Goal: Information Seeking & Learning: Learn about a topic

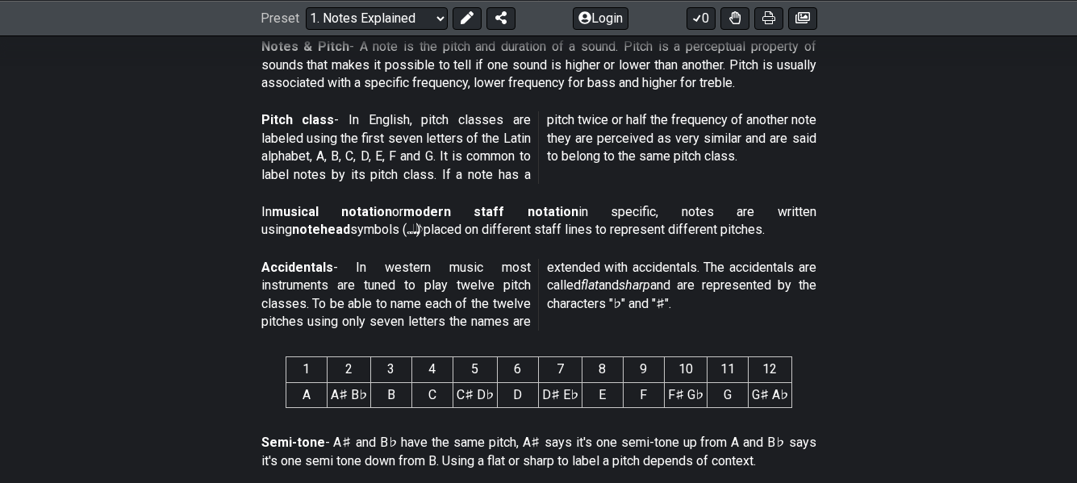
scroll to position [527, 0]
click at [132, 324] on section "Accidentals - In western music most instruments are tuned to play twelve pitch …" at bounding box center [538, 299] width 1077 height 92
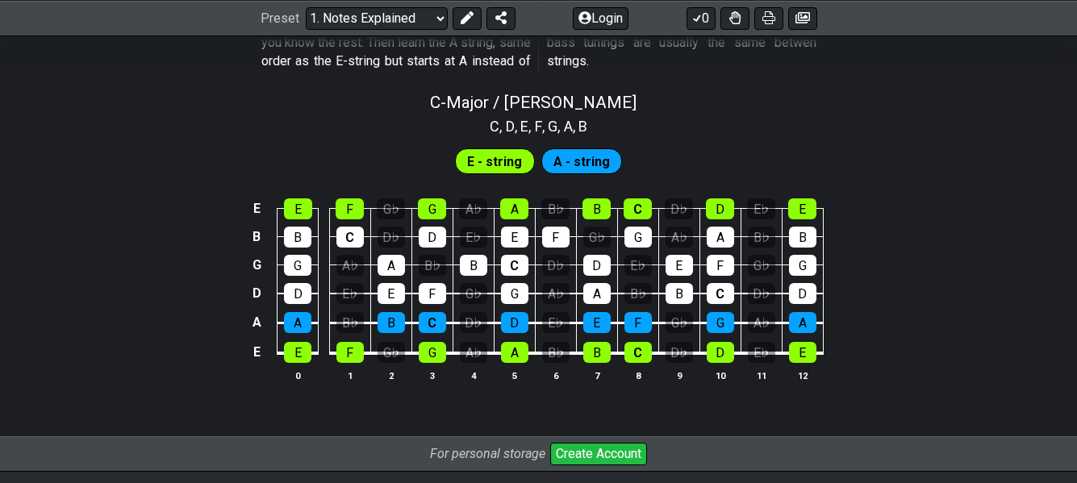
scroll to position [1594, 0]
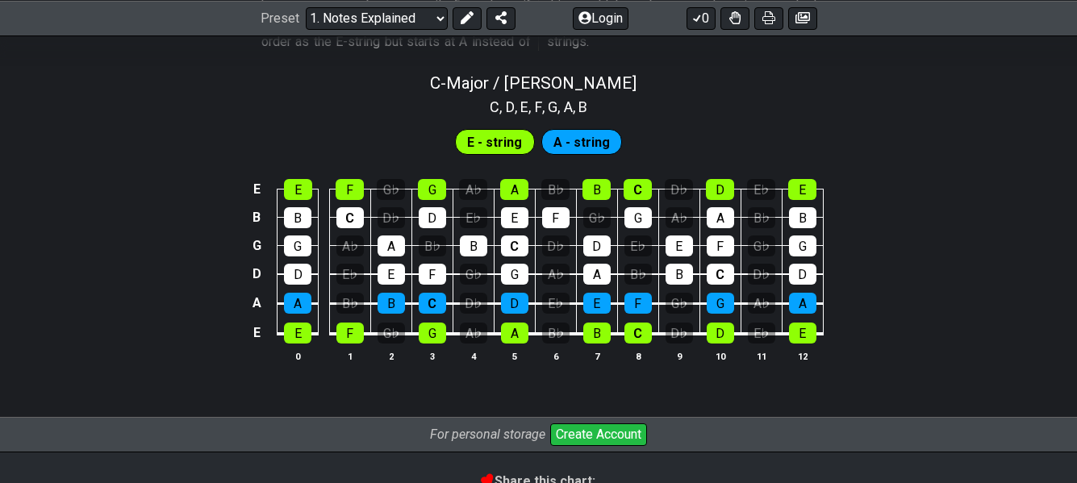
click at [483, 144] on span "E - string" at bounding box center [494, 142] width 55 height 23
click at [582, 139] on span "A - string" at bounding box center [582, 142] width 56 height 23
click at [304, 226] on div "B" at bounding box center [297, 217] width 27 height 21
click at [304, 225] on div "B" at bounding box center [297, 217] width 27 height 21
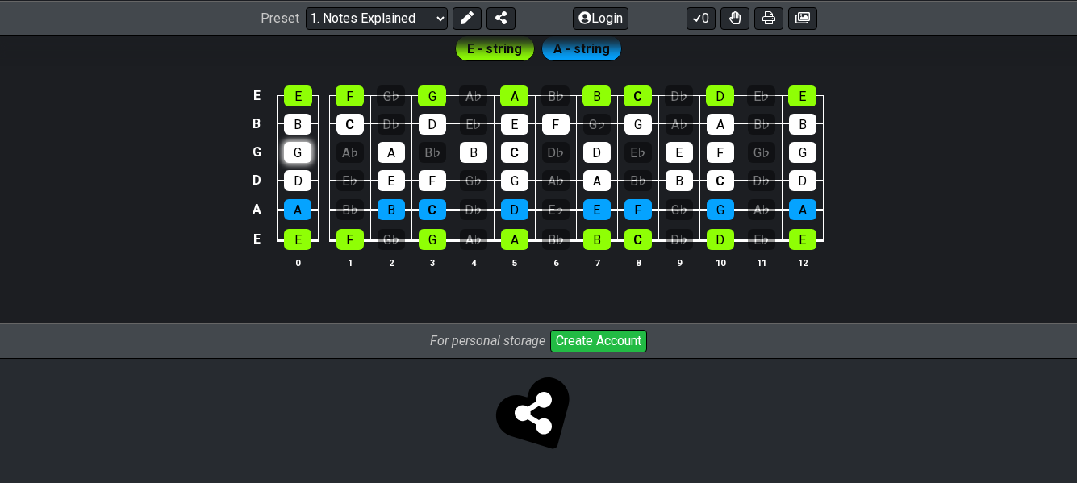
scroll to position [1688, 0]
click at [303, 178] on div "D" at bounding box center [297, 180] width 27 height 21
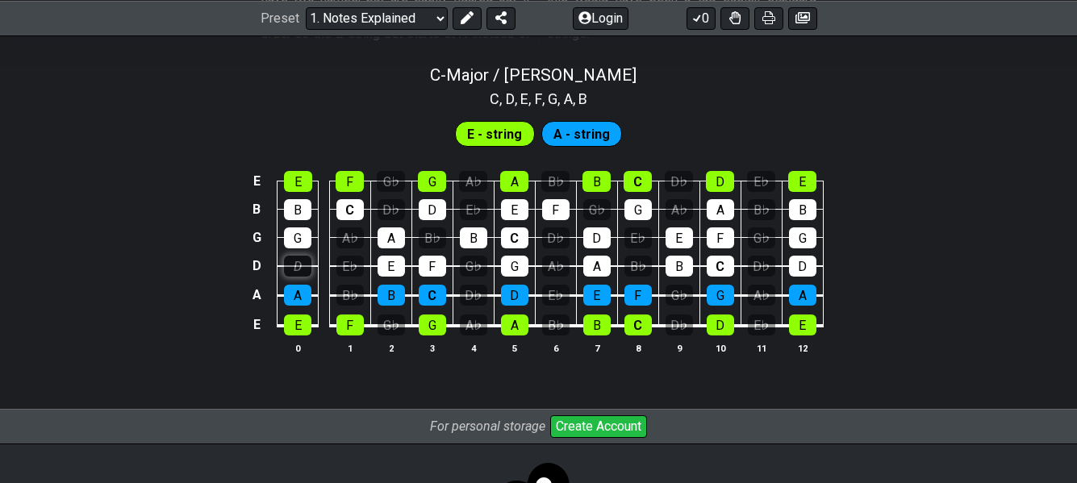
scroll to position [1601, 0]
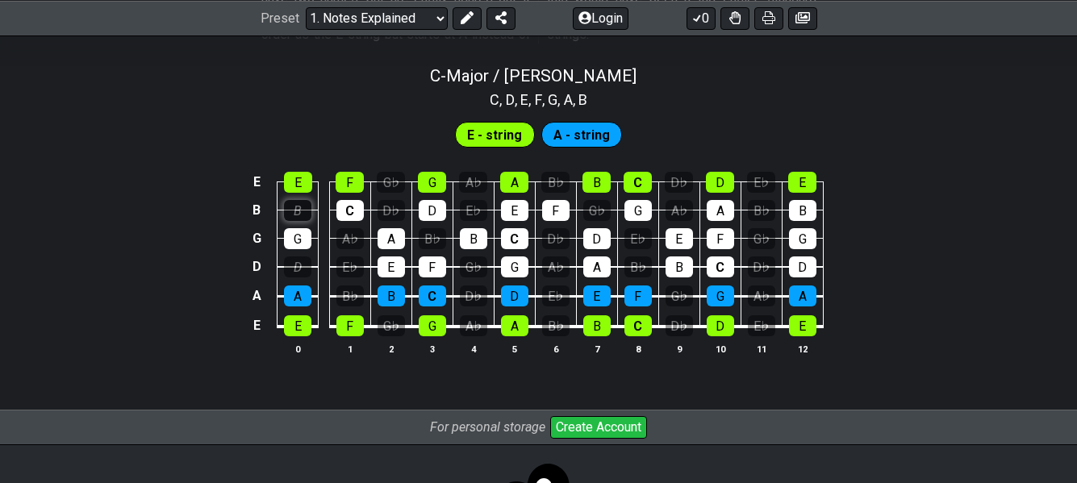
click at [295, 218] on div "B" at bounding box center [297, 210] width 27 height 21
click at [297, 236] on div "G" at bounding box center [297, 238] width 27 height 21
click at [160, 244] on div "E E F G♭ G A♭ A B♭ B C D♭ D E♭ E B B C D♭ D E♭ E F G♭ G A♭ A B♭ B G G A♭ A B♭ B…" at bounding box center [538, 264] width 1077 height 227
click at [295, 234] on div "G" at bounding box center [297, 238] width 27 height 21
click at [301, 186] on div "E" at bounding box center [298, 182] width 28 height 21
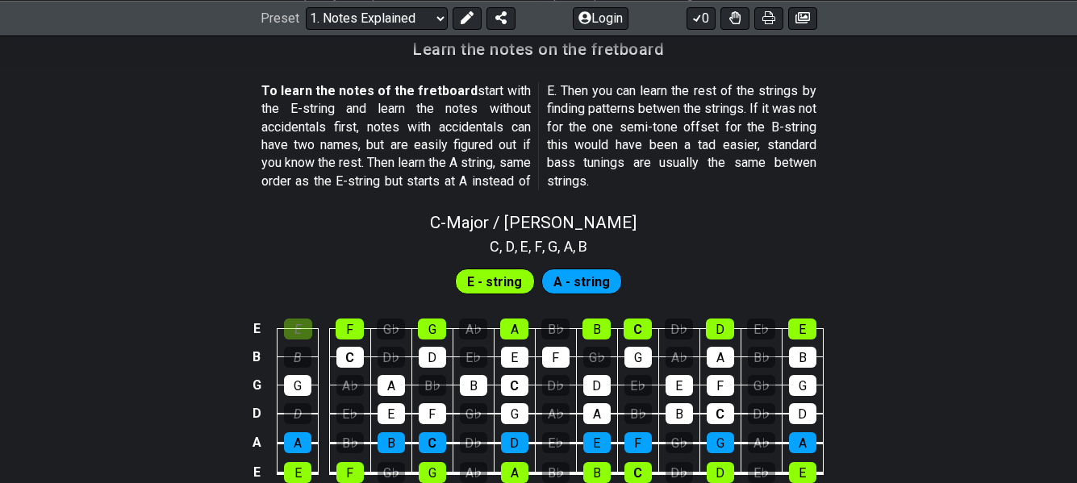
scroll to position [1443, 0]
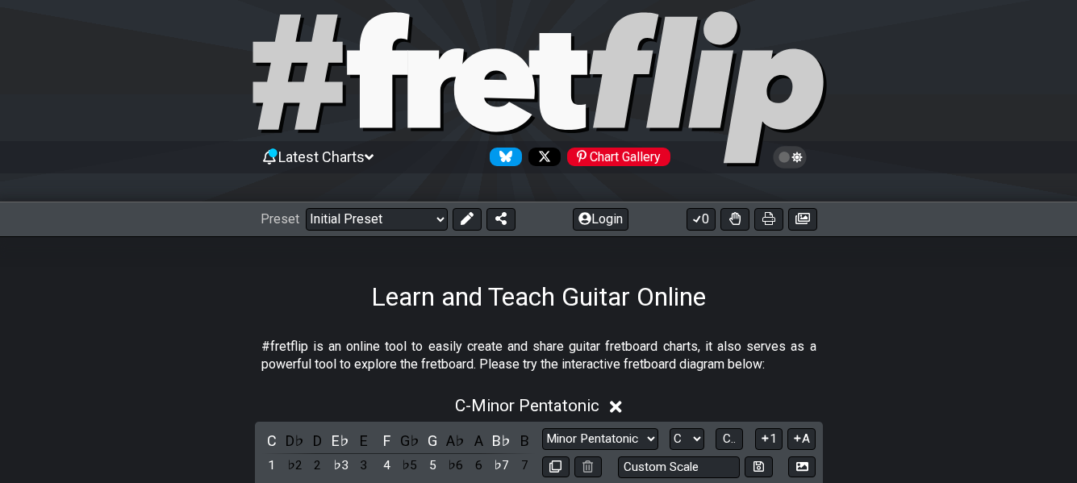
scroll to position [26, 0]
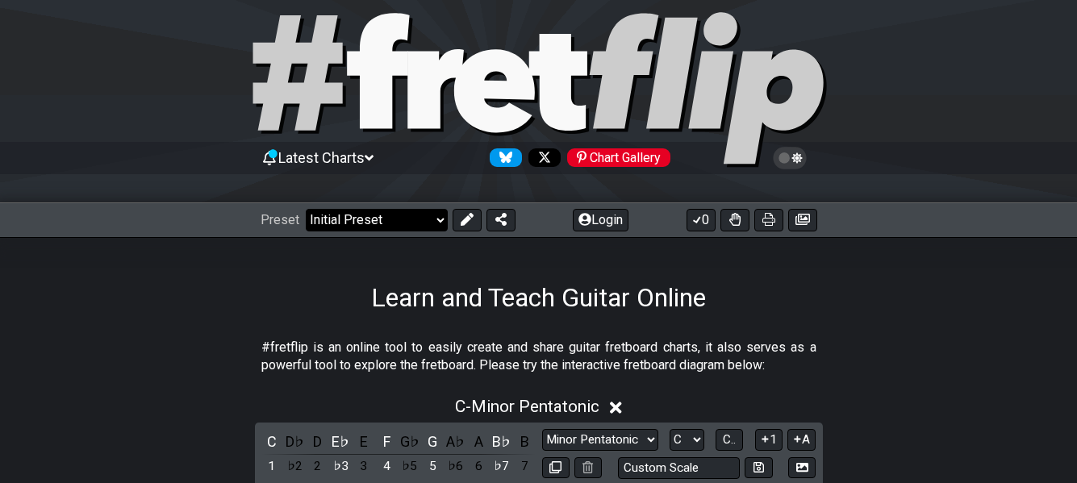
click at [347, 222] on select "Welcome to #fretflip! Initial Preset Custom Preset Minor Pentatonic Major Penta…" at bounding box center [377, 220] width 142 height 23
click at [306, 209] on select "Welcome to #fretflip! Initial Preset Custom Preset Minor Pentatonic Major Penta…" at bounding box center [377, 220] width 142 height 23
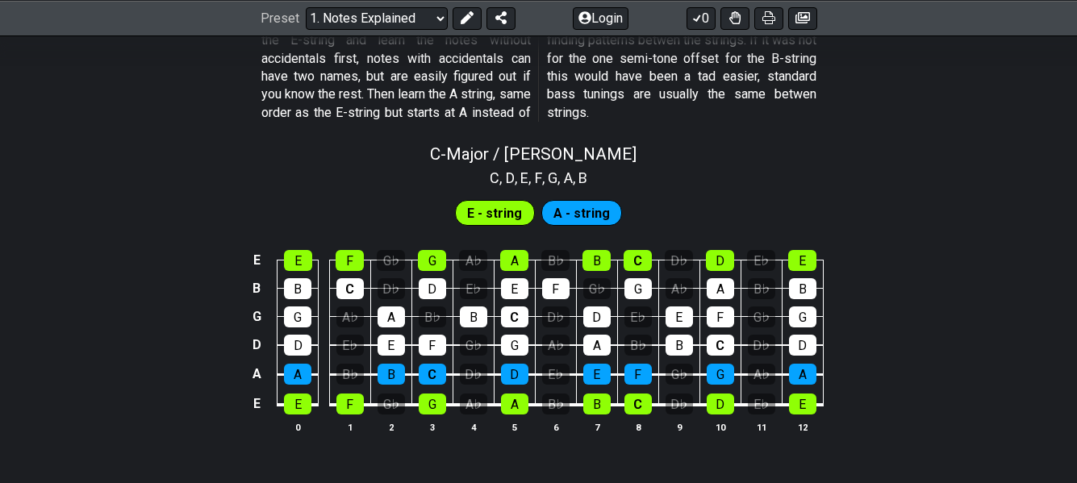
scroll to position [1525, 0]
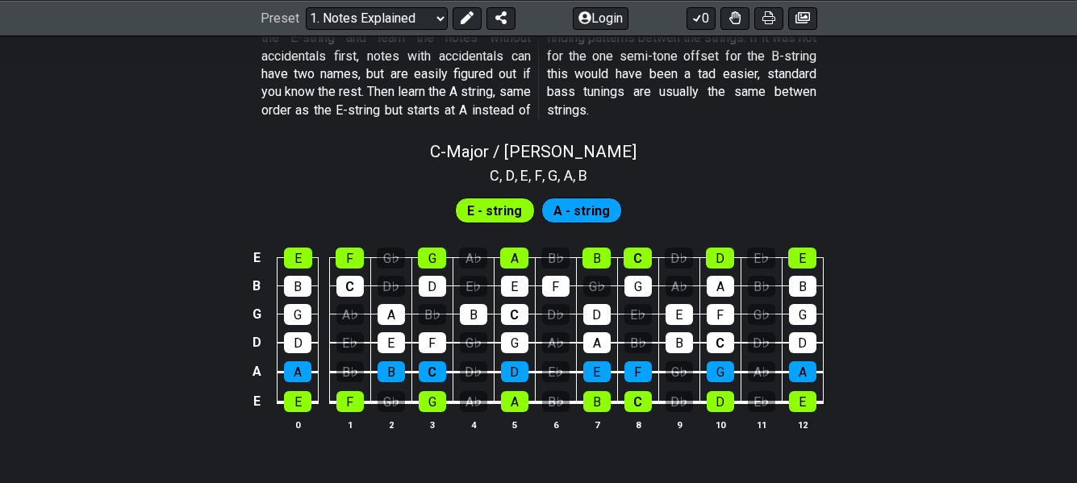
drag, startPoint x: 225, startPoint y: 182, endPoint x: 108, endPoint y: 222, distance: 123.5
click at [108, 222] on div "E - string A - string" at bounding box center [538, 206] width 1077 height 40
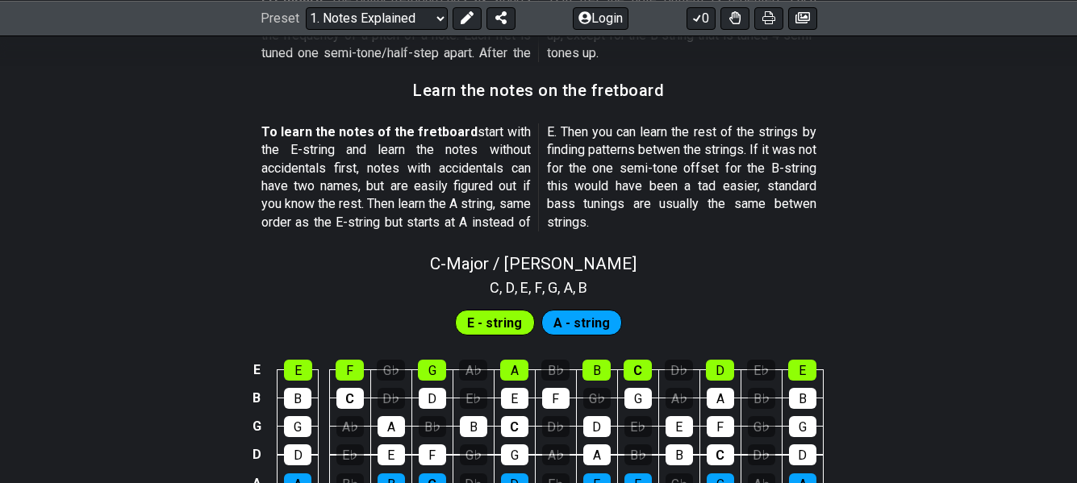
scroll to position [1412, 0]
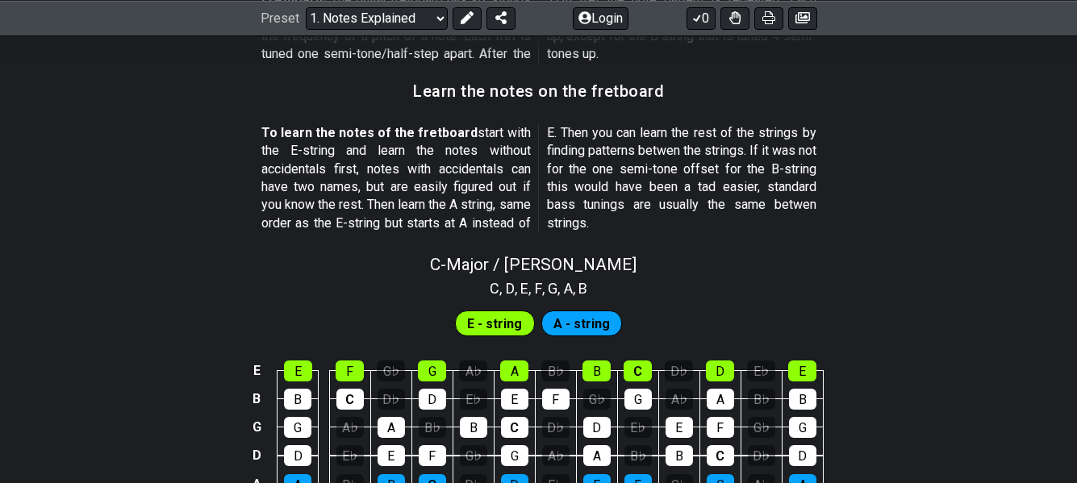
click at [152, 315] on div "E - string A - string" at bounding box center [538, 319] width 1077 height 40
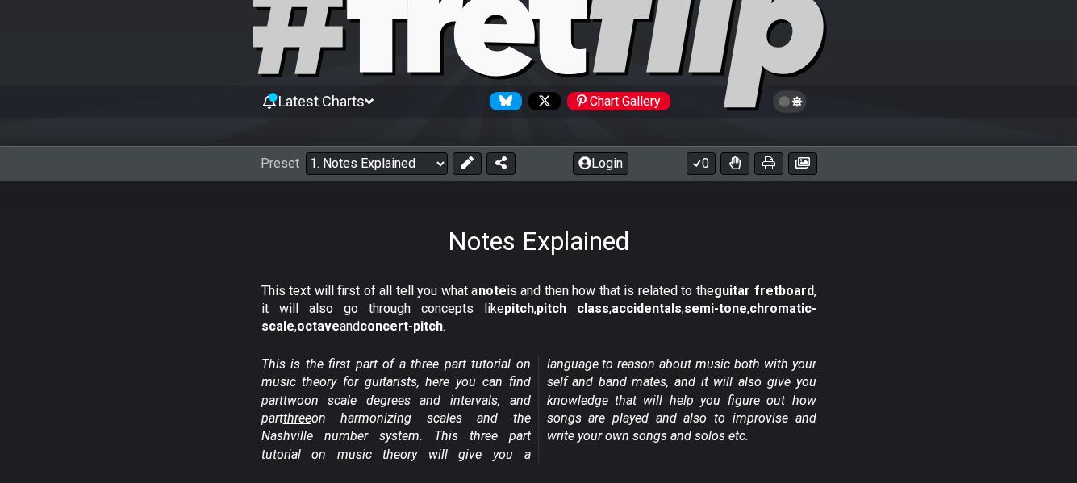
scroll to position [0, 0]
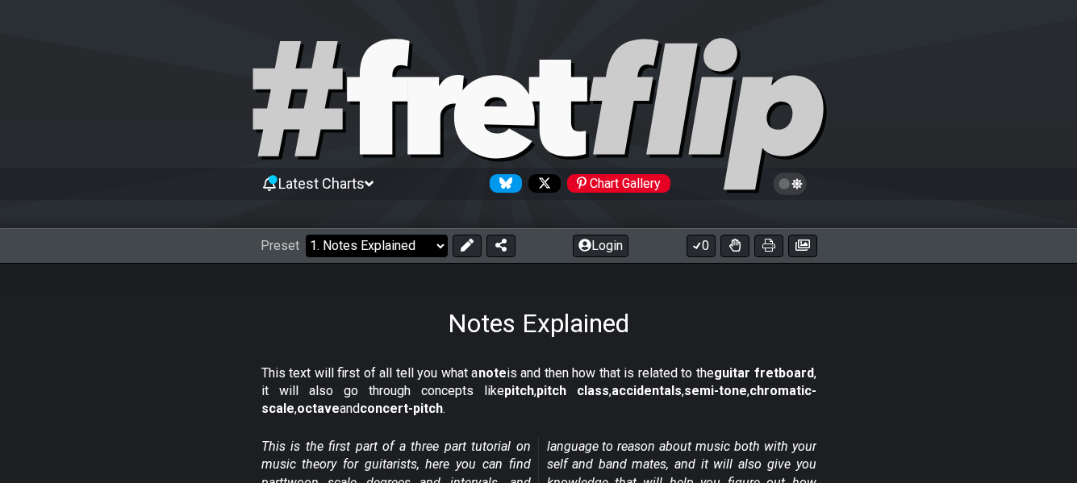
click at [407, 242] on select "Welcome to #fretflip! Initial Preset Custom Preset Minor Pentatonic Major Penta…" at bounding box center [377, 246] width 142 height 23
click at [306, 235] on select "Welcome to #fretflip! Initial Preset Custom Preset Minor Pentatonic Major Penta…" at bounding box center [377, 246] width 142 height 23
select select "/scale-degrees-and-intervals"
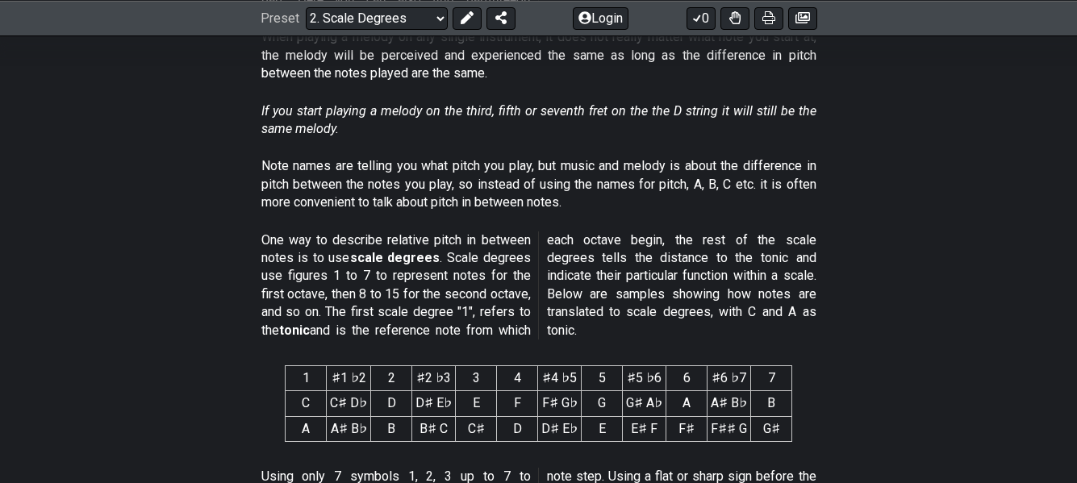
scroll to position [500, 0]
click at [211, 368] on section "1 ♯1 ♭2 2 ♯2 ♭3 3 4 ♯4 ♭5 5 ♯5 ♭6 6 ♯6 ♭7 7 C C♯ D♭ D D♯ E♭ E F F♯ G♭ G G♯ A♭ A…" at bounding box center [538, 408] width 1077 height 109
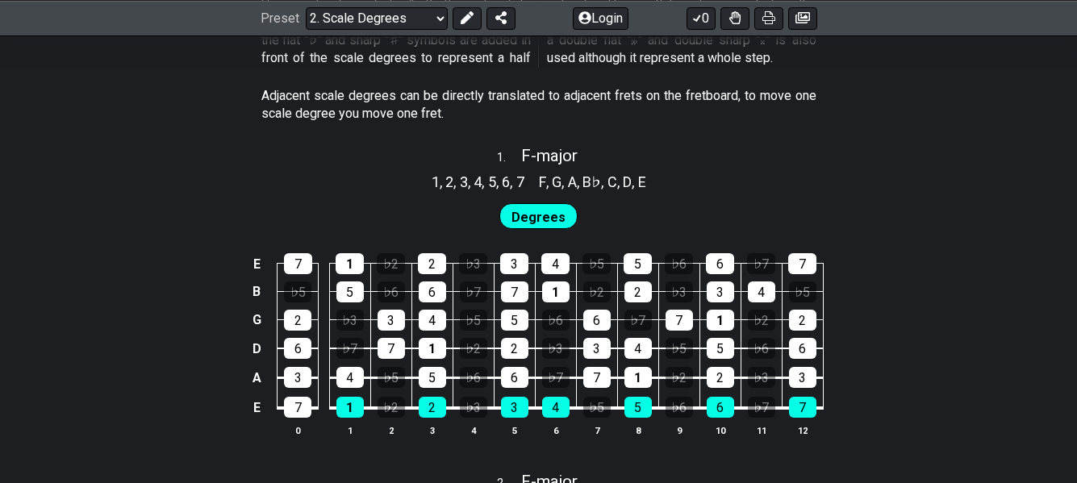
scroll to position [993, 0]
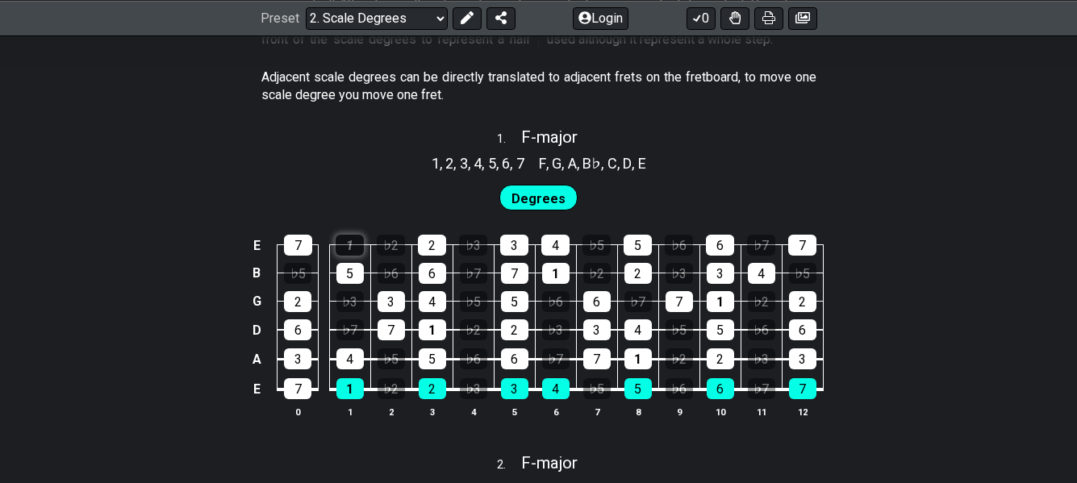
click at [347, 239] on div "1" at bounding box center [350, 245] width 28 height 21
click at [359, 251] on div "1" at bounding box center [350, 245] width 28 height 21
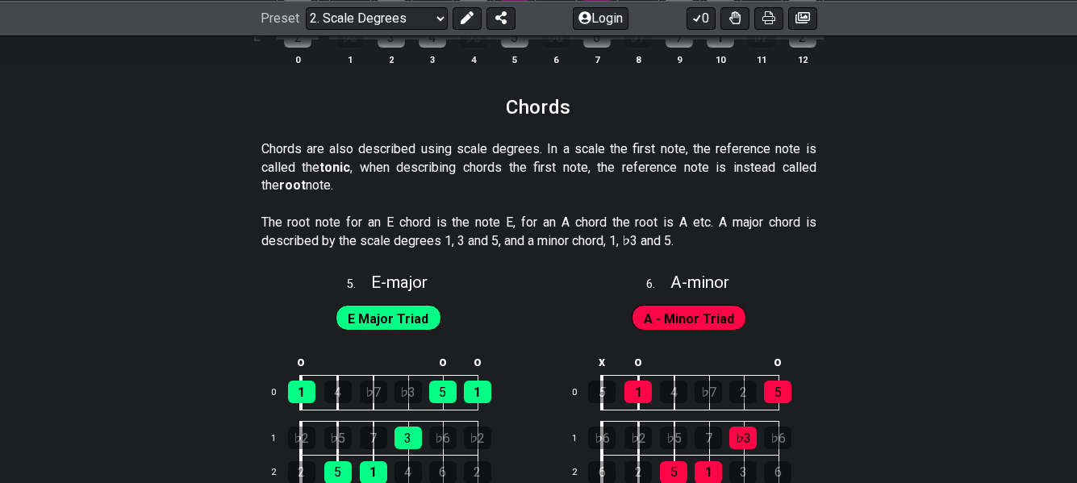
scroll to position [2605, 0]
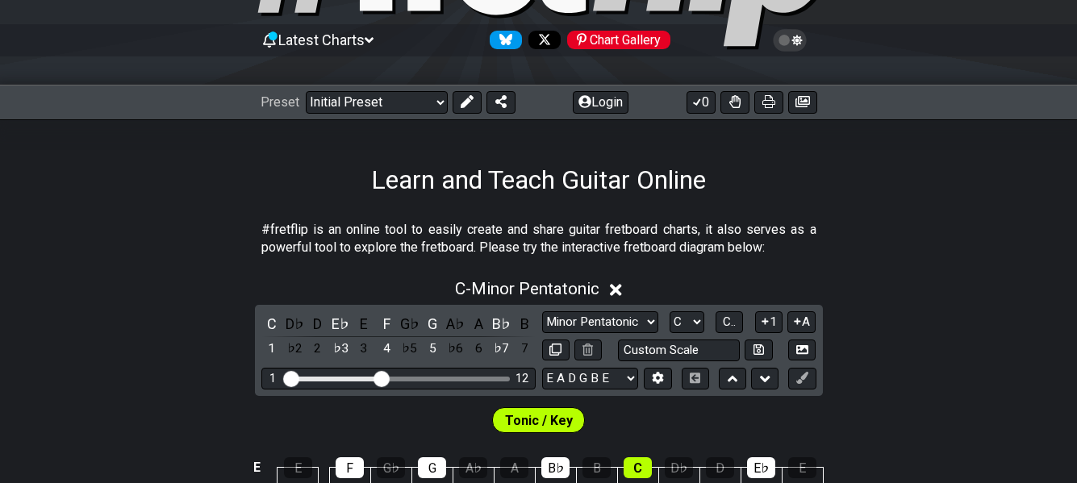
scroll to position [142, 0]
